Goal: Transaction & Acquisition: Purchase product/service

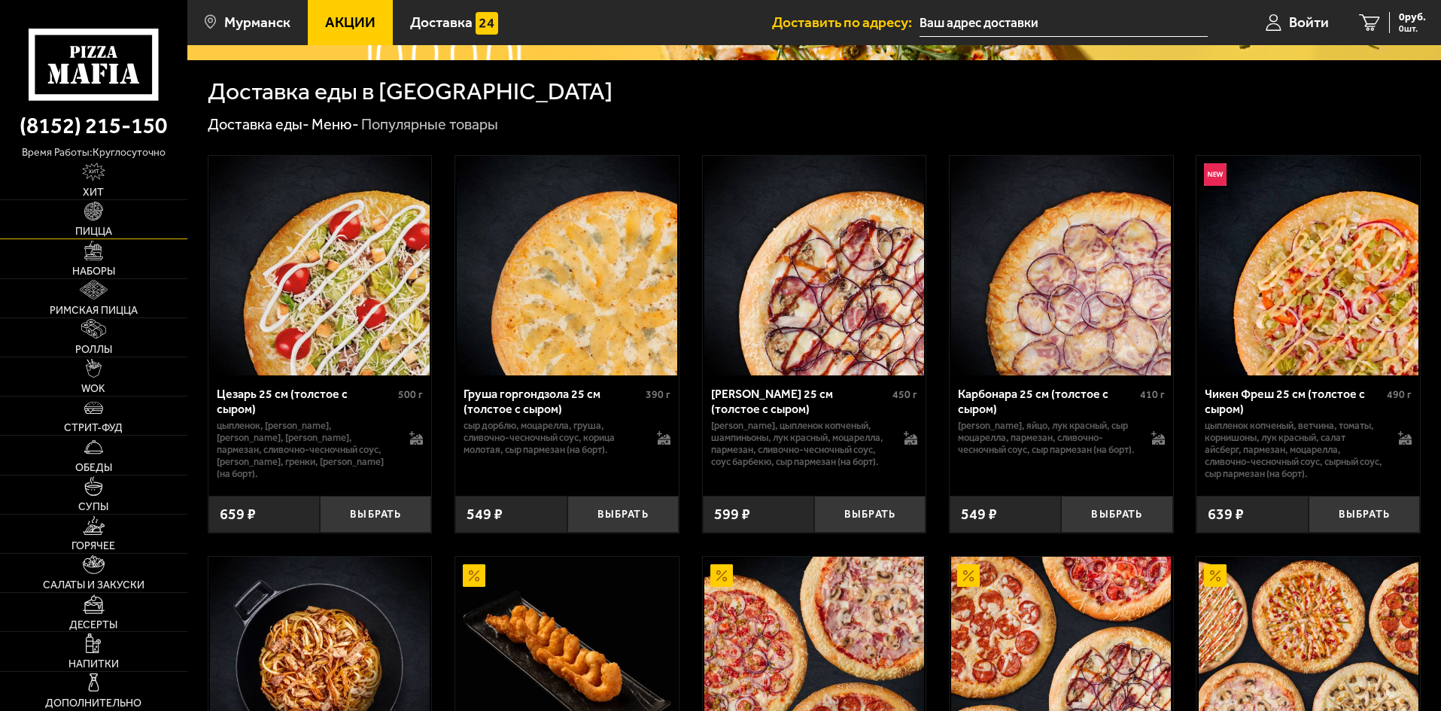
scroll to position [226, 0]
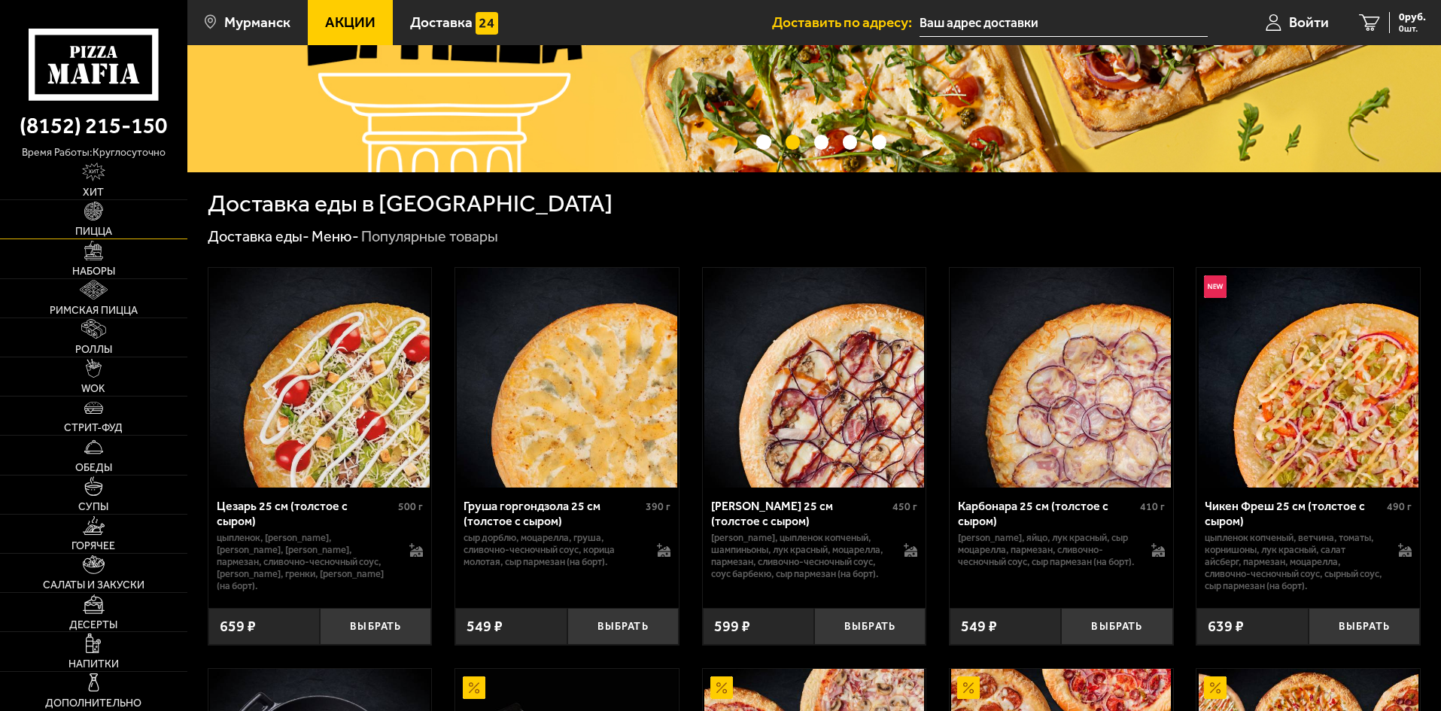
click at [114, 223] on link "Пицца" at bounding box center [93, 219] width 187 height 38
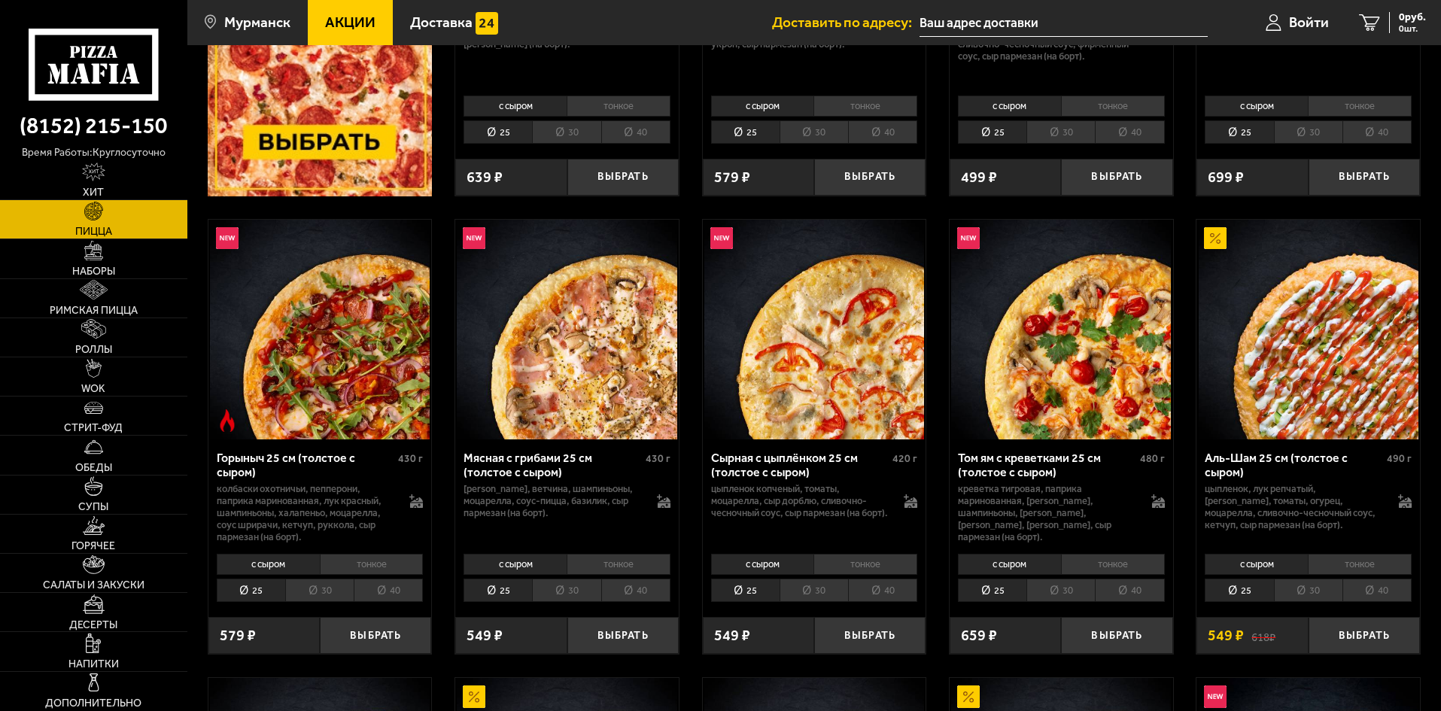
scroll to position [381, 0]
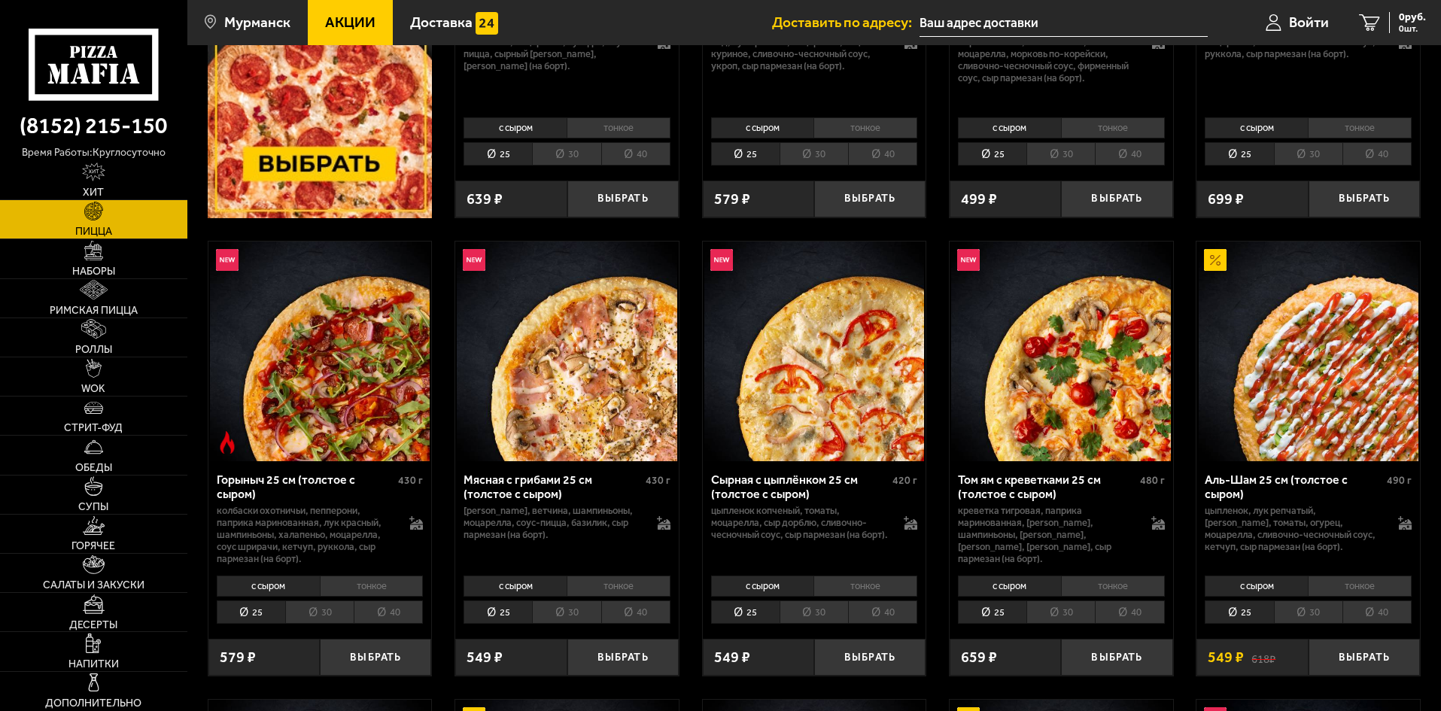
click at [559, 614] on li "30" at bounding box center [566, 611] width 68 height 23
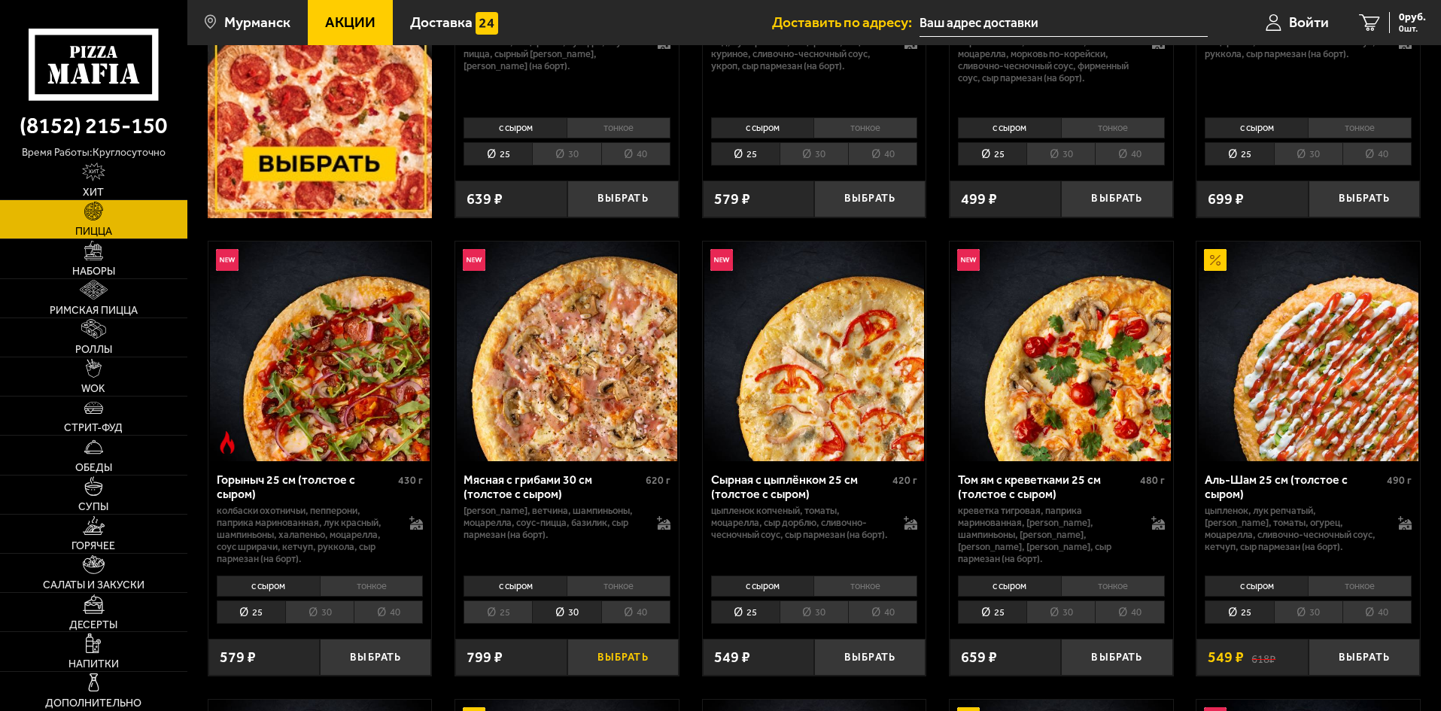
click at [627, 658] on button "Выбрать" at bounding box center [622, 657] width 111 height 37
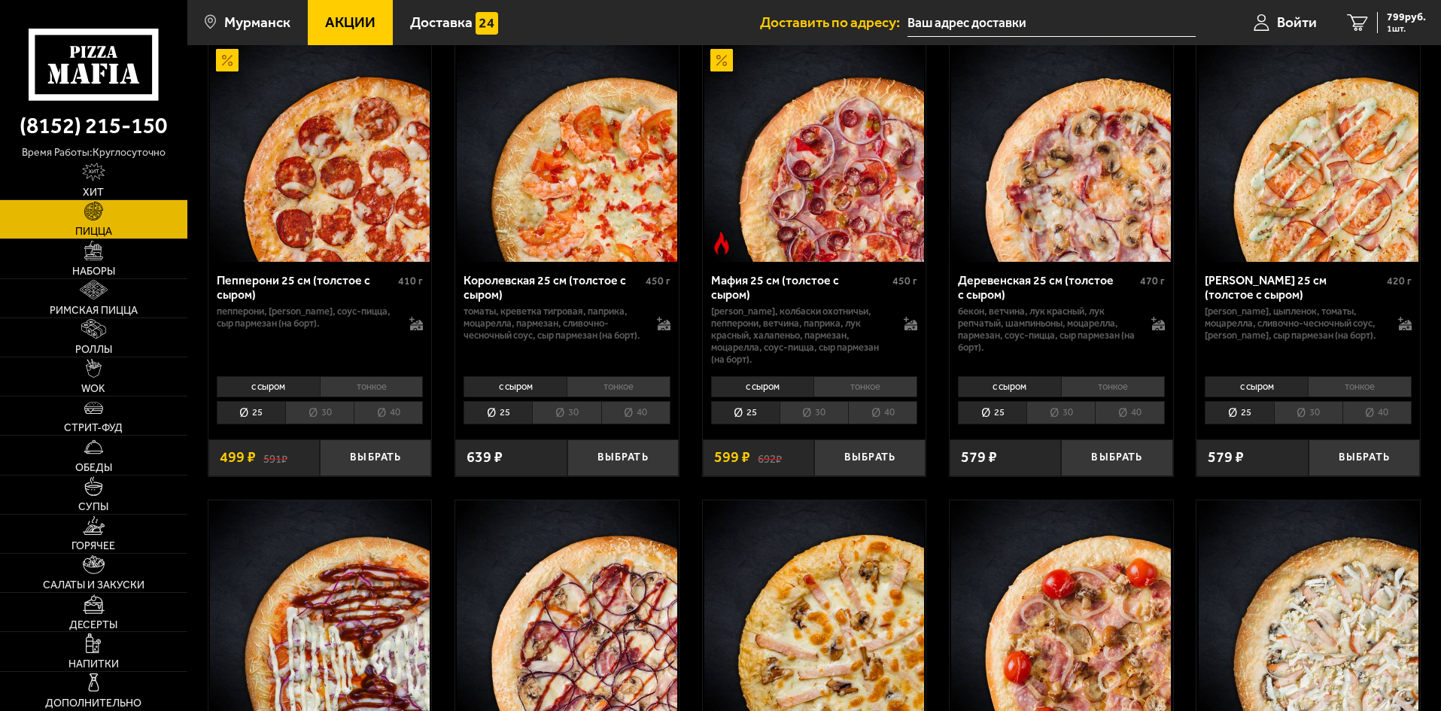
scroll to position [1961, 0]
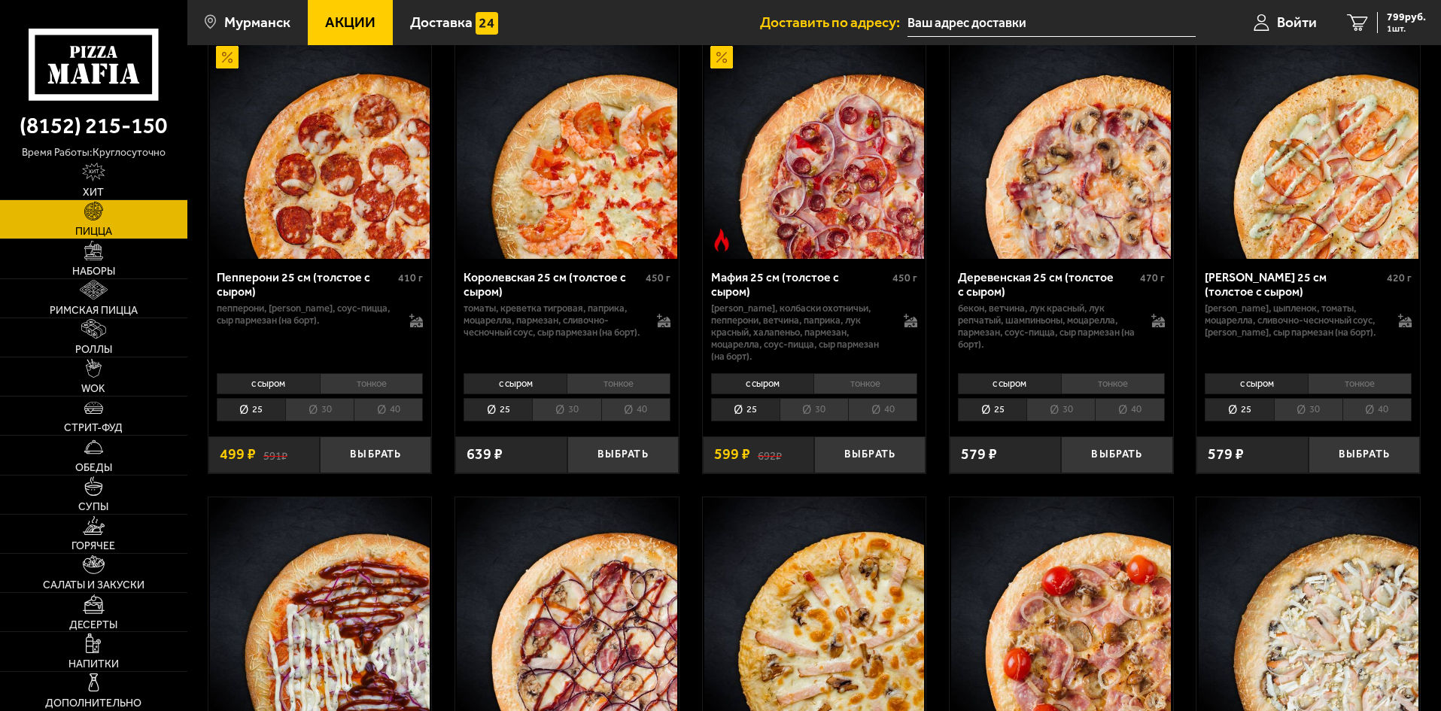
click at [816, 409] on li "30" at bounding box center [814, 409] width 68 height 23
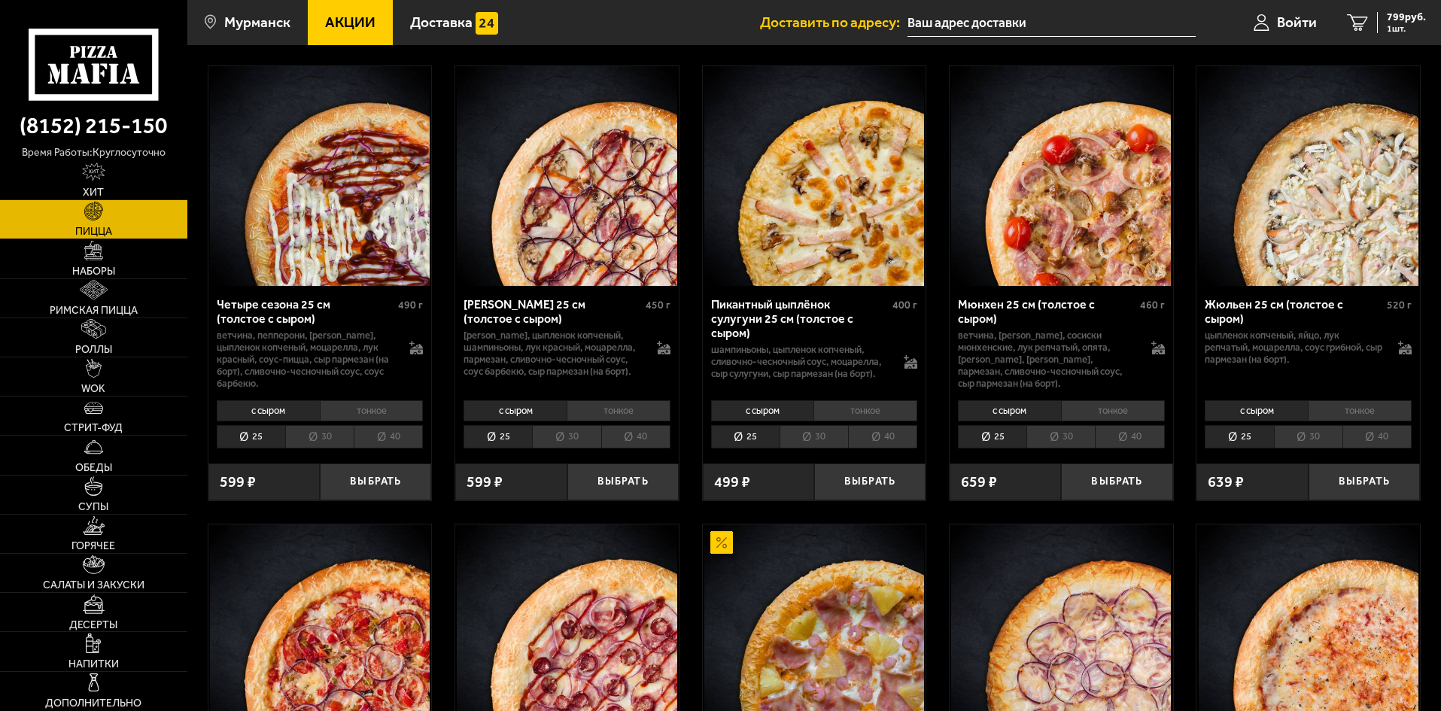
scroll to position [2714, 0]
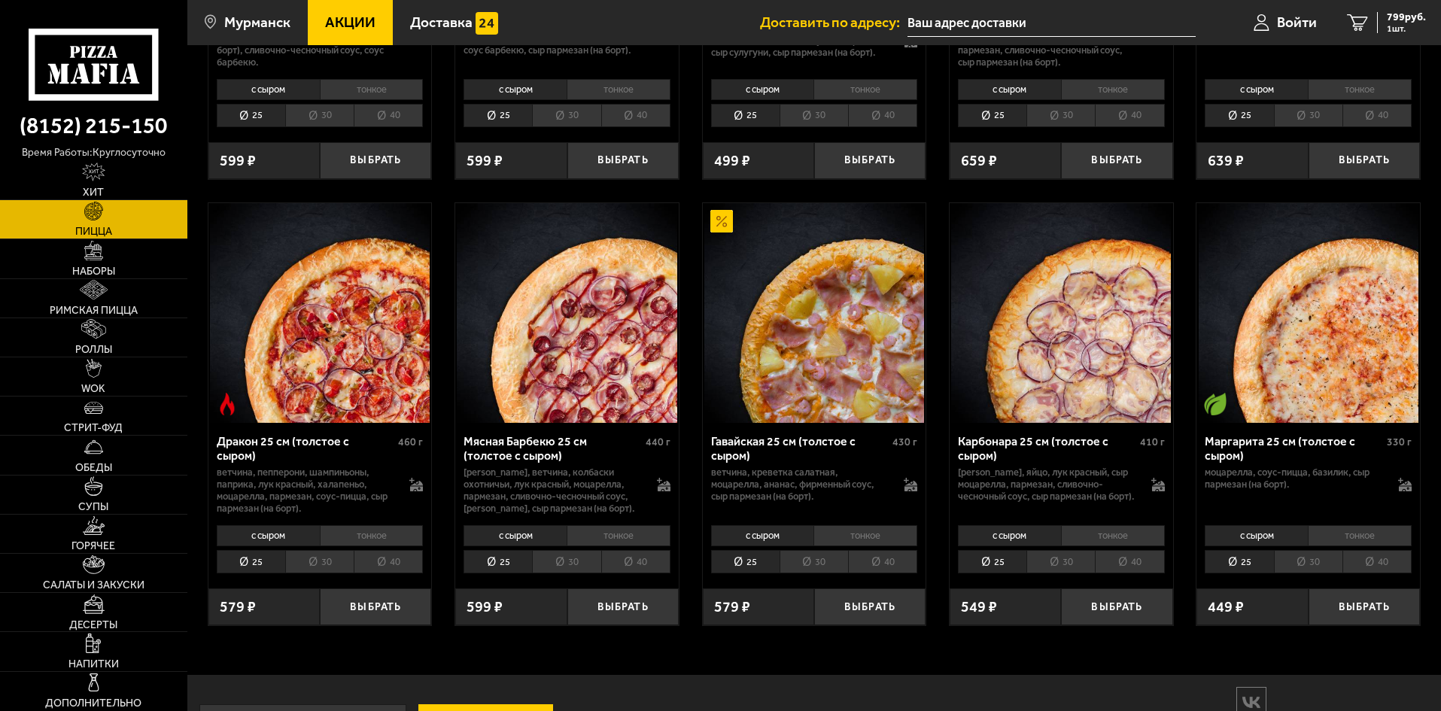
click at [564, 571] on li "30" at bounding box center [566, 561] width 68 height 23
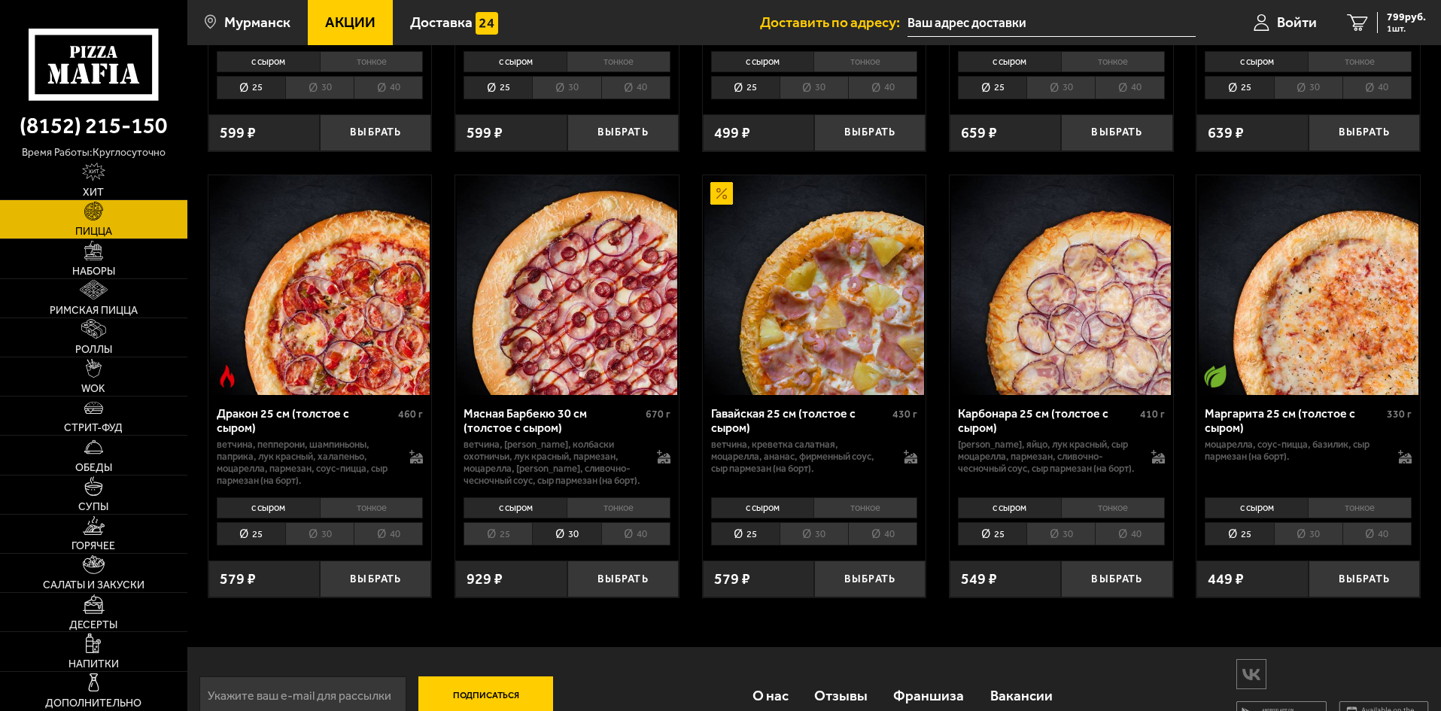
scroll to position [2781, 0]
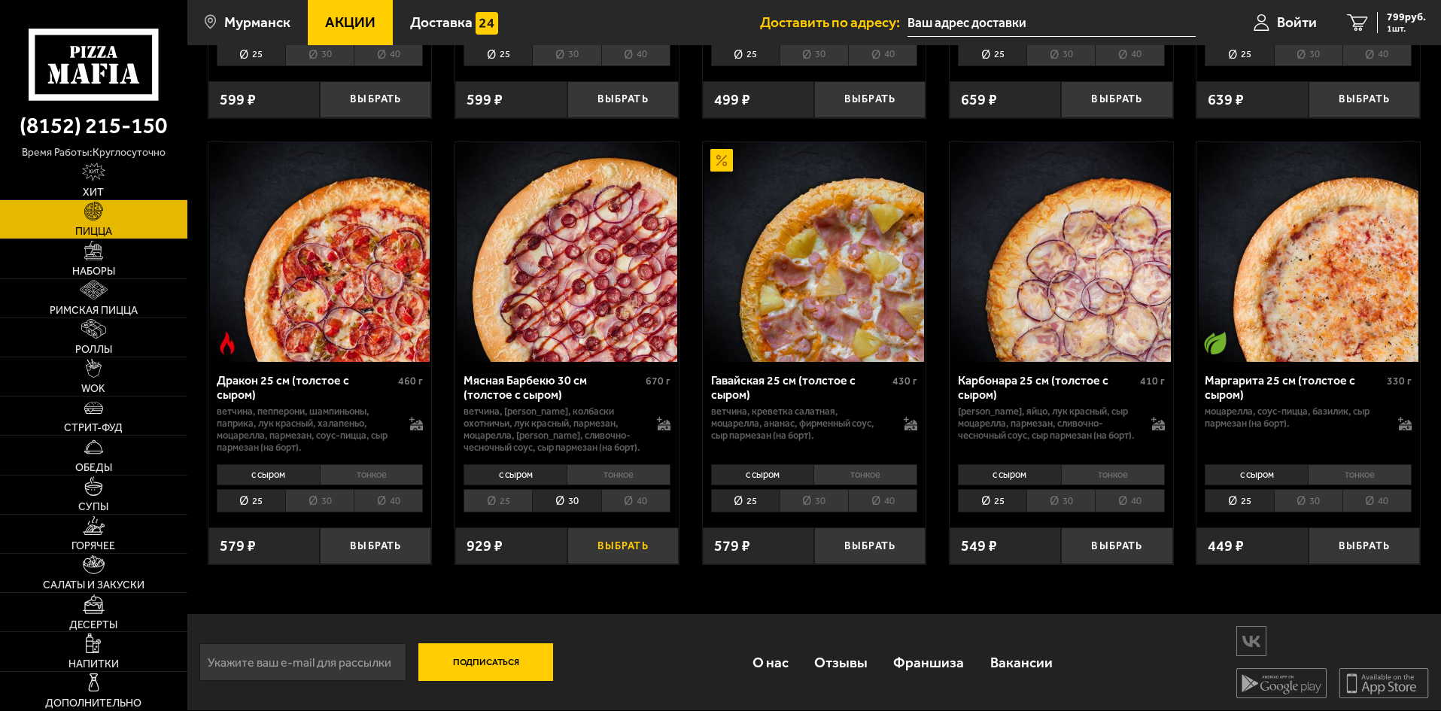
click at [629, 542] on button "Выбрать" at bounding box center [622, 546] width 111 height 37
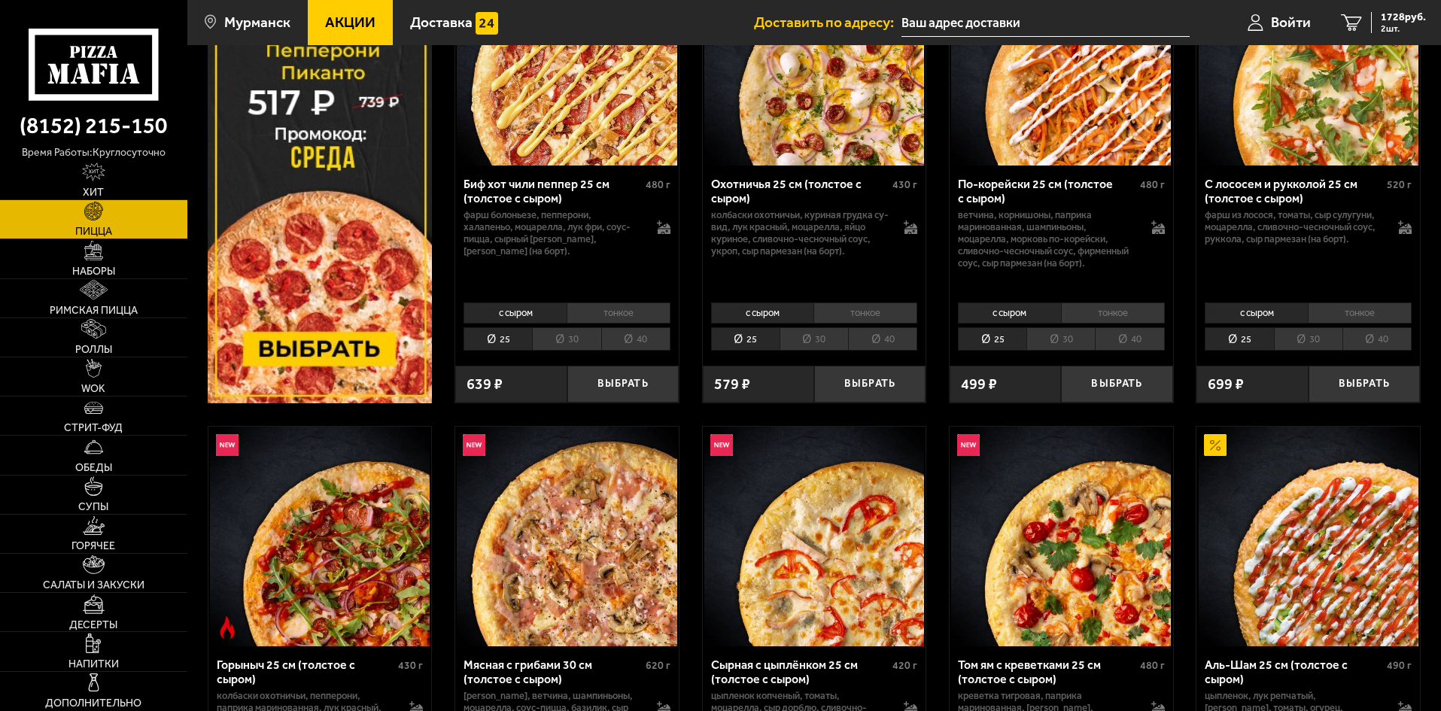
scroll to position [72, 0]
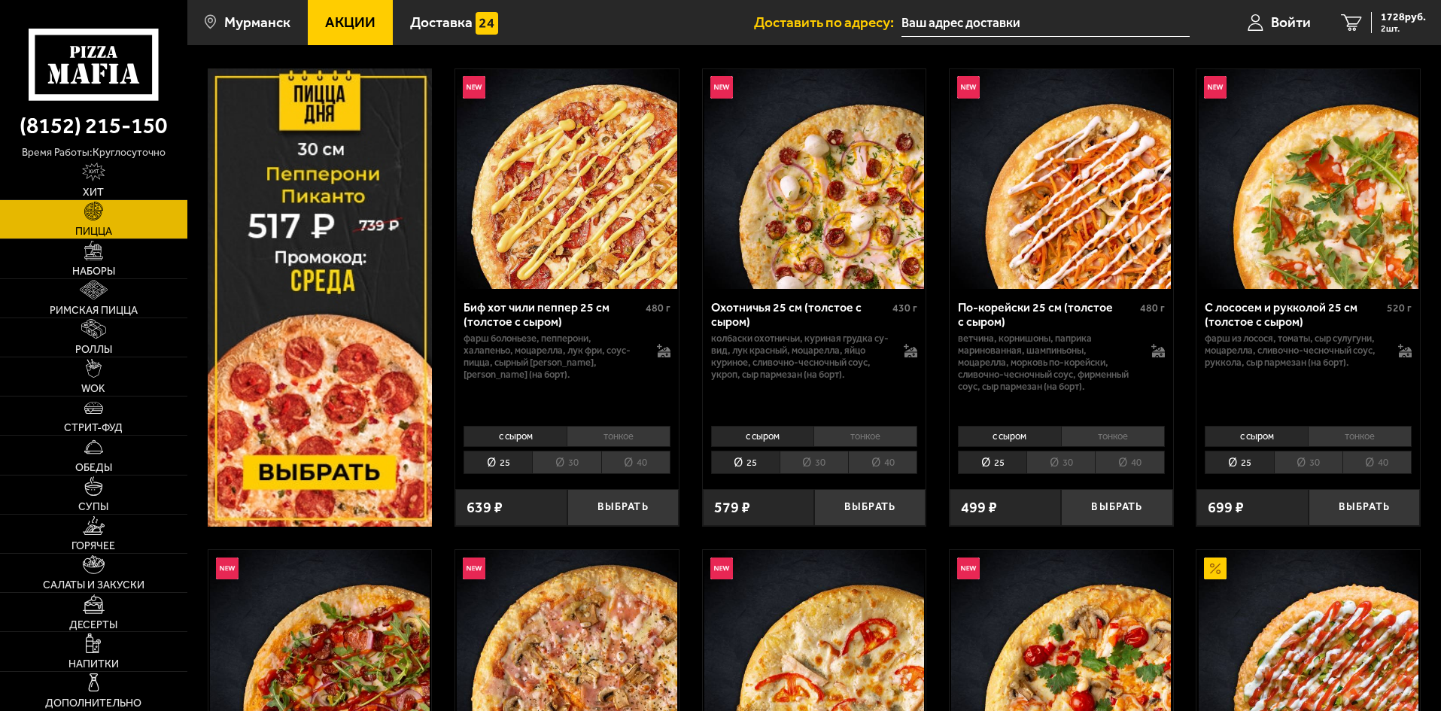
click at [817, 461] on li "30" at bounding box center [814, 462] width 68 height 23
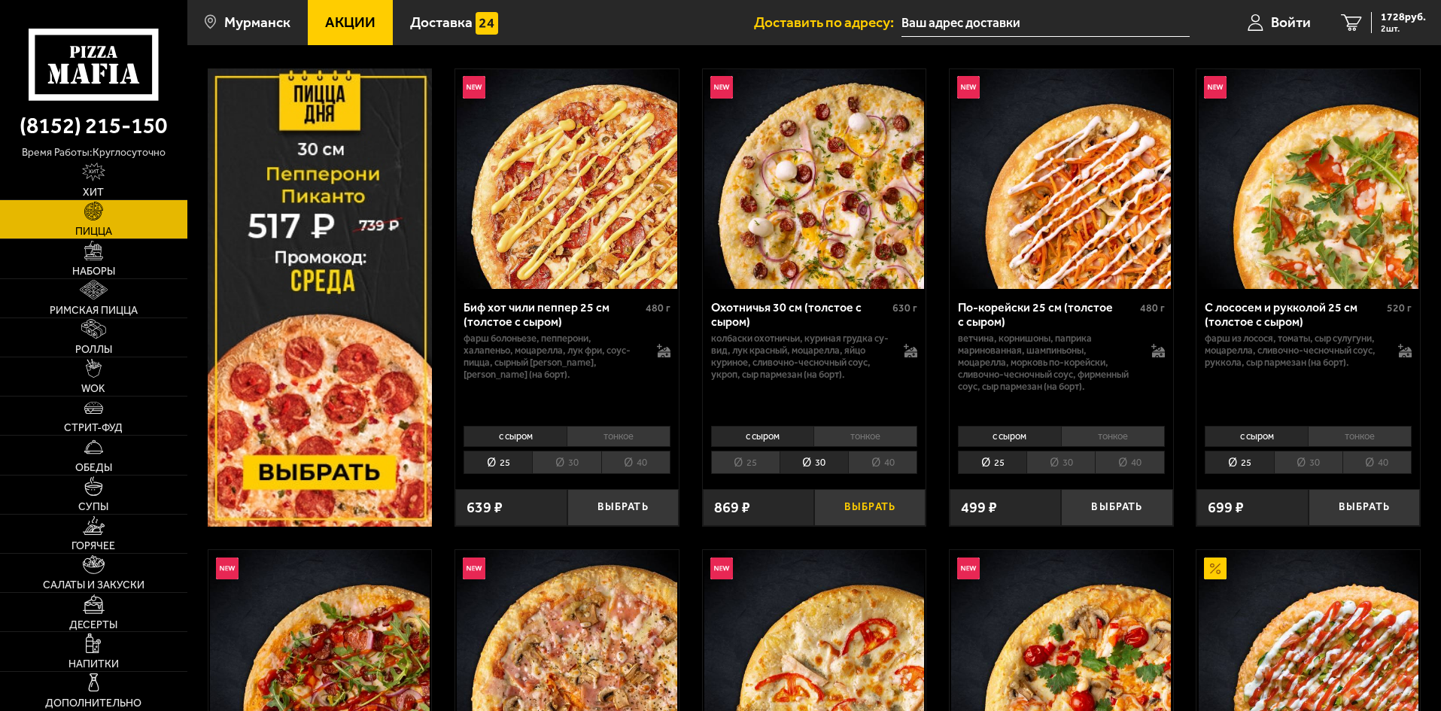
click at [857, 503] on button "Выбрать" at bounding box center [869, 507] width 111 height 37
click at [1395, 20] on span "2826 руб." at bounding box center [1403, 17] width 45 height 11
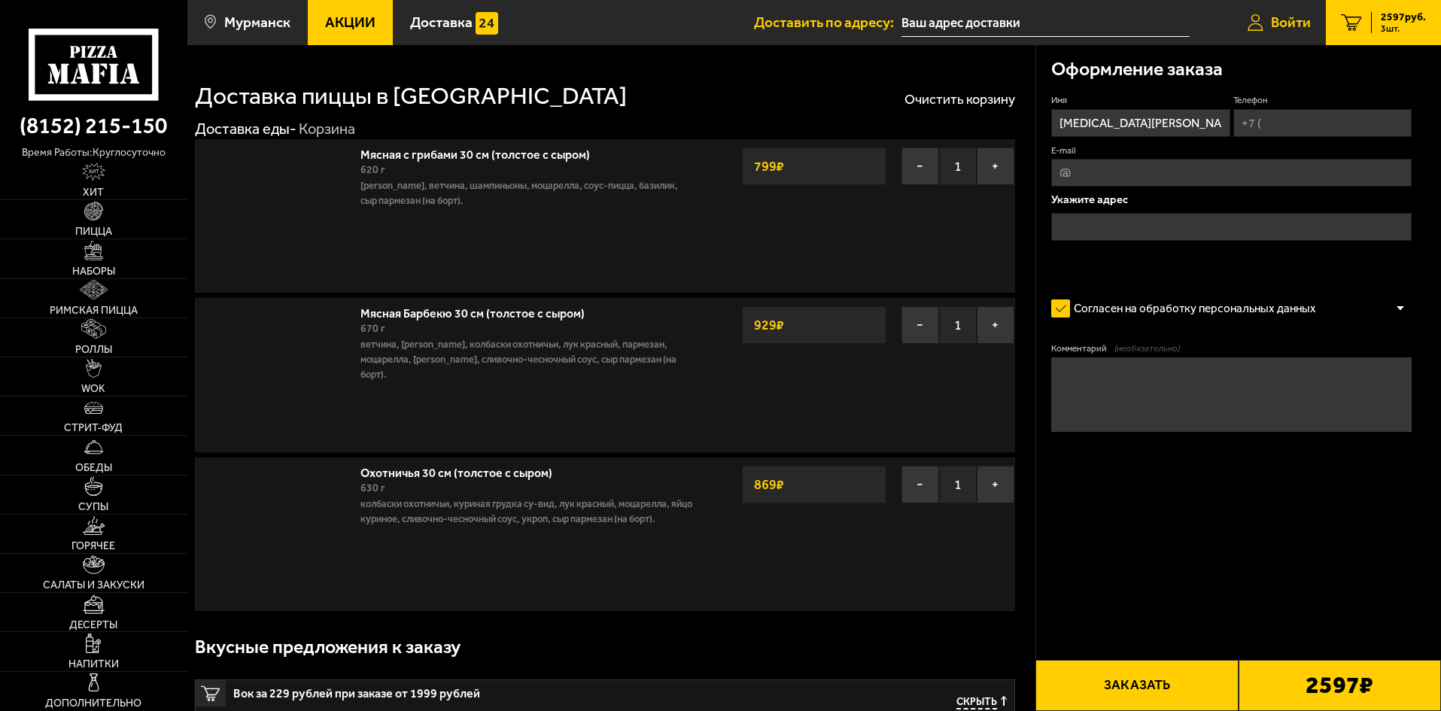
type input "[STREET_ADDRESS][PERSON_NAME]"
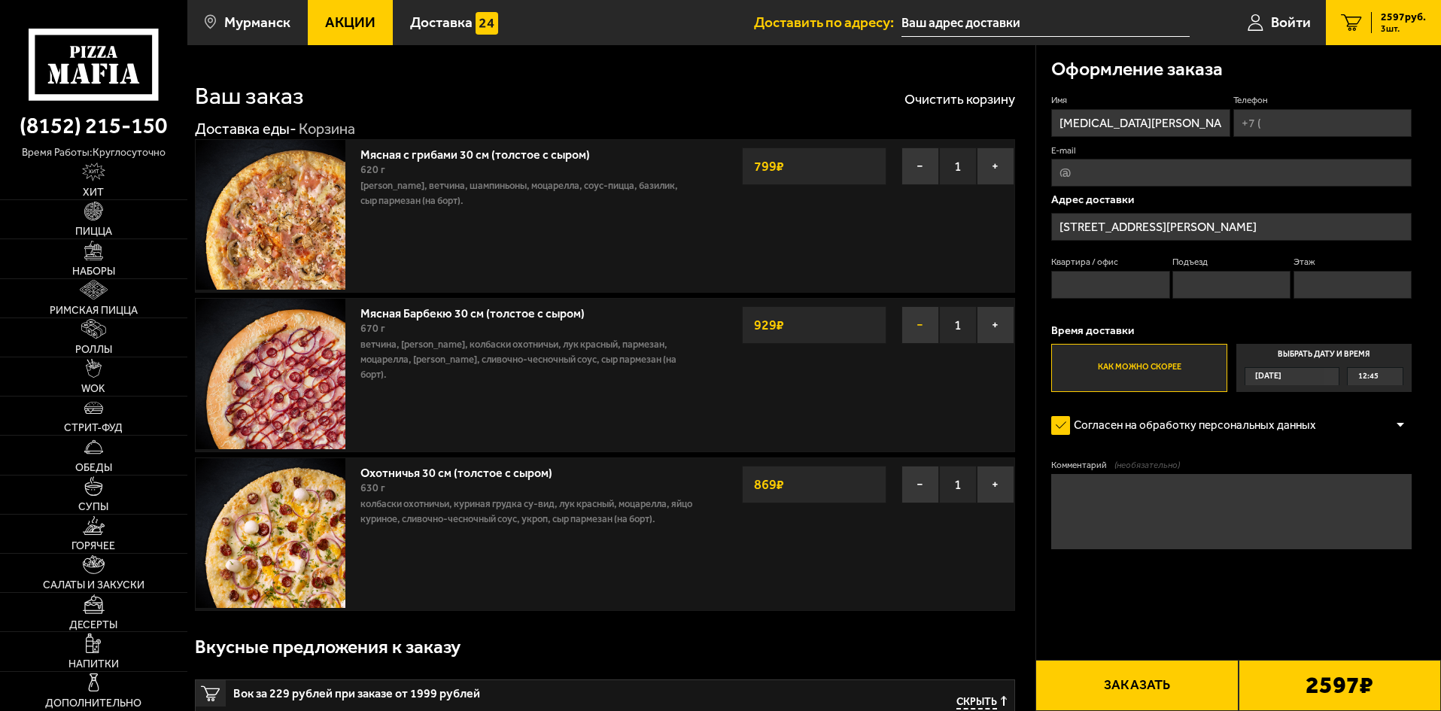
click at [921, 325] on button "−" at bounding box center [920, 325] width 38 height 38
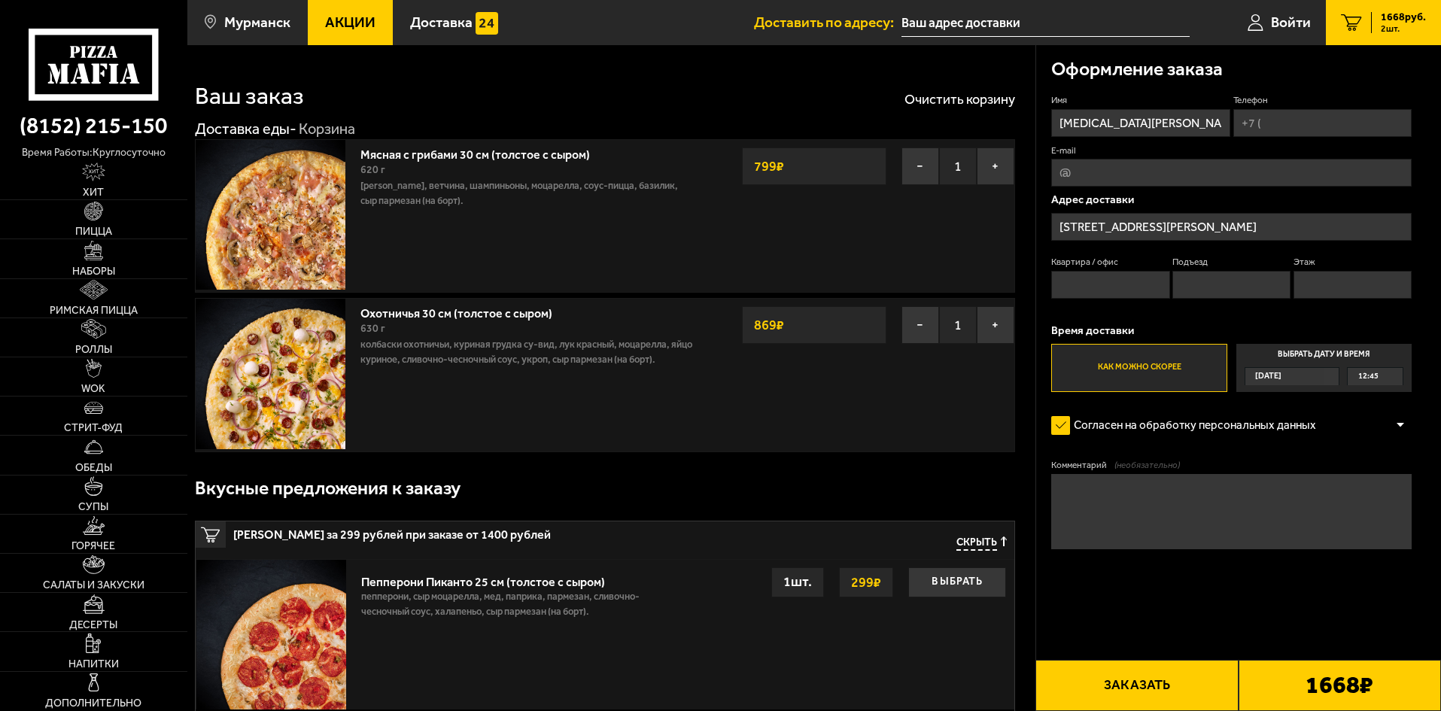
click at [1277, 120] on input "Телефон" at bounding box center [1322, 123] width 178 height 28
type input "[PHONE_NUMBER]"
click at [1102, 282] on input "Квартира / офис" at bounding box center [1110, 285] width 118 height 28
type input "37"
click at [1202, 276] on input "Подъезд" at bounding box center [1231, 285] width 118 height 28
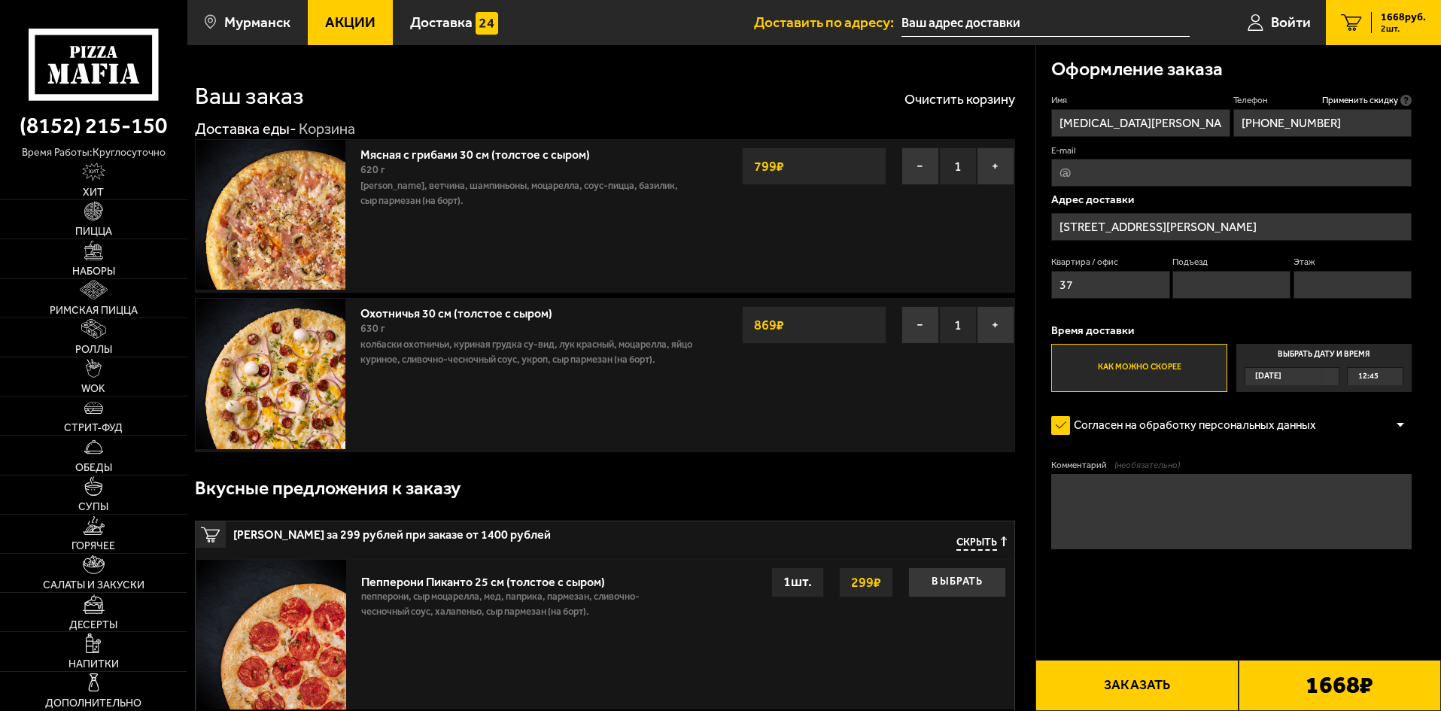
type input "2"
click at [1325, 281] on input "Этаж" at bounding box center [1353, 285] width 118 height 28
type input "5"
click at [1160, 676] on button "Заказать" at bounding box center [1136, 685] width 202 height 51
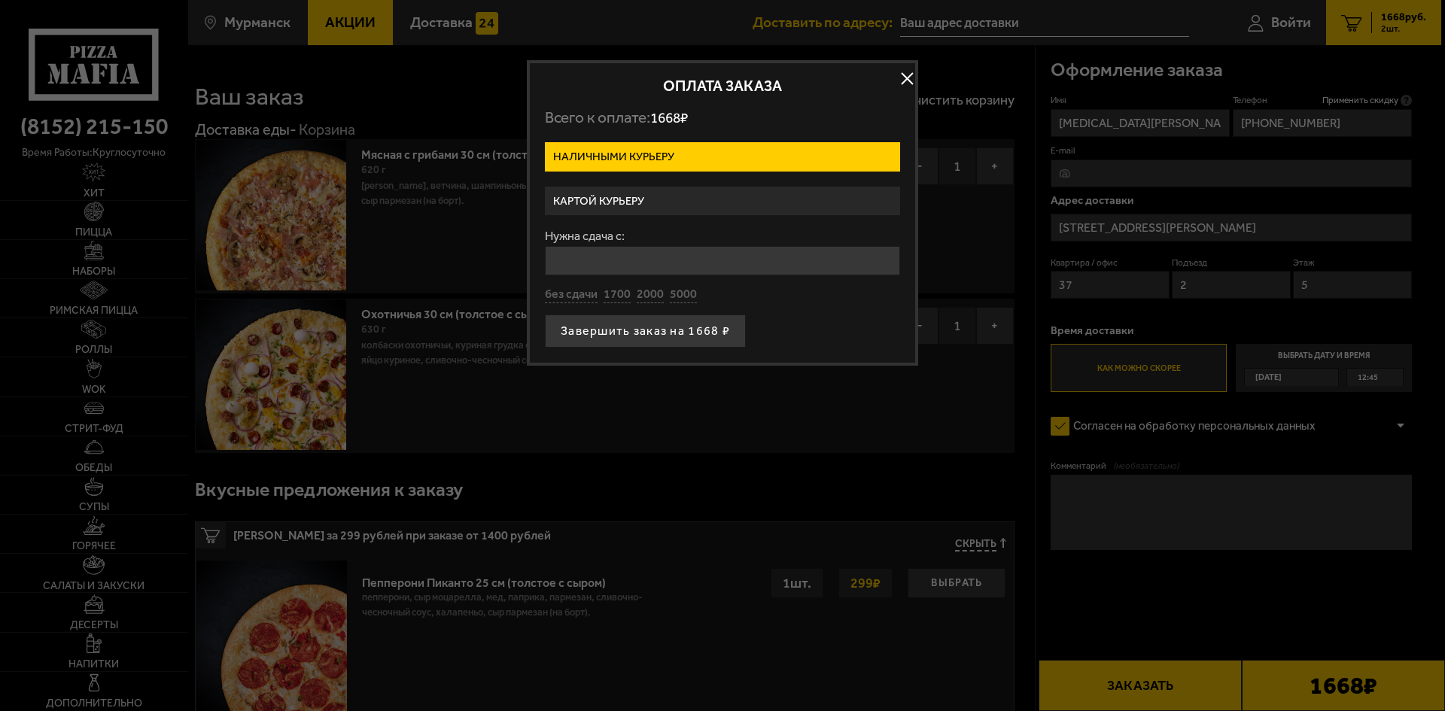
click at [652, 194] on label "Картой курьеру" at bounding box center [722, 201] width 355 height 29
click at [0, 0] on input "Картой курьеру" at bounding box center [0, 0] width 0 height 0
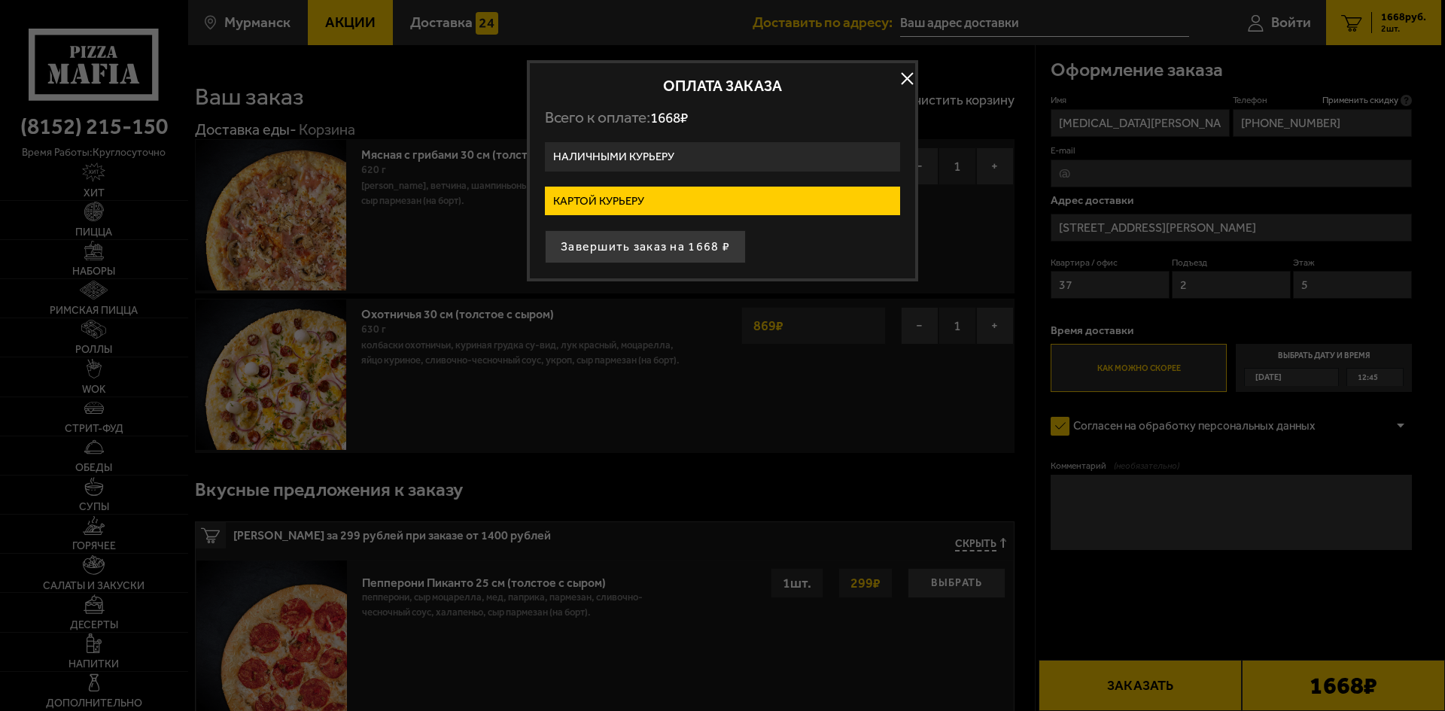
click at [905, 80] on button "button" at bounding box center [906, 79] width 23 height 23
